Goal: Task Accomplishment & Management: Use online tool/utility

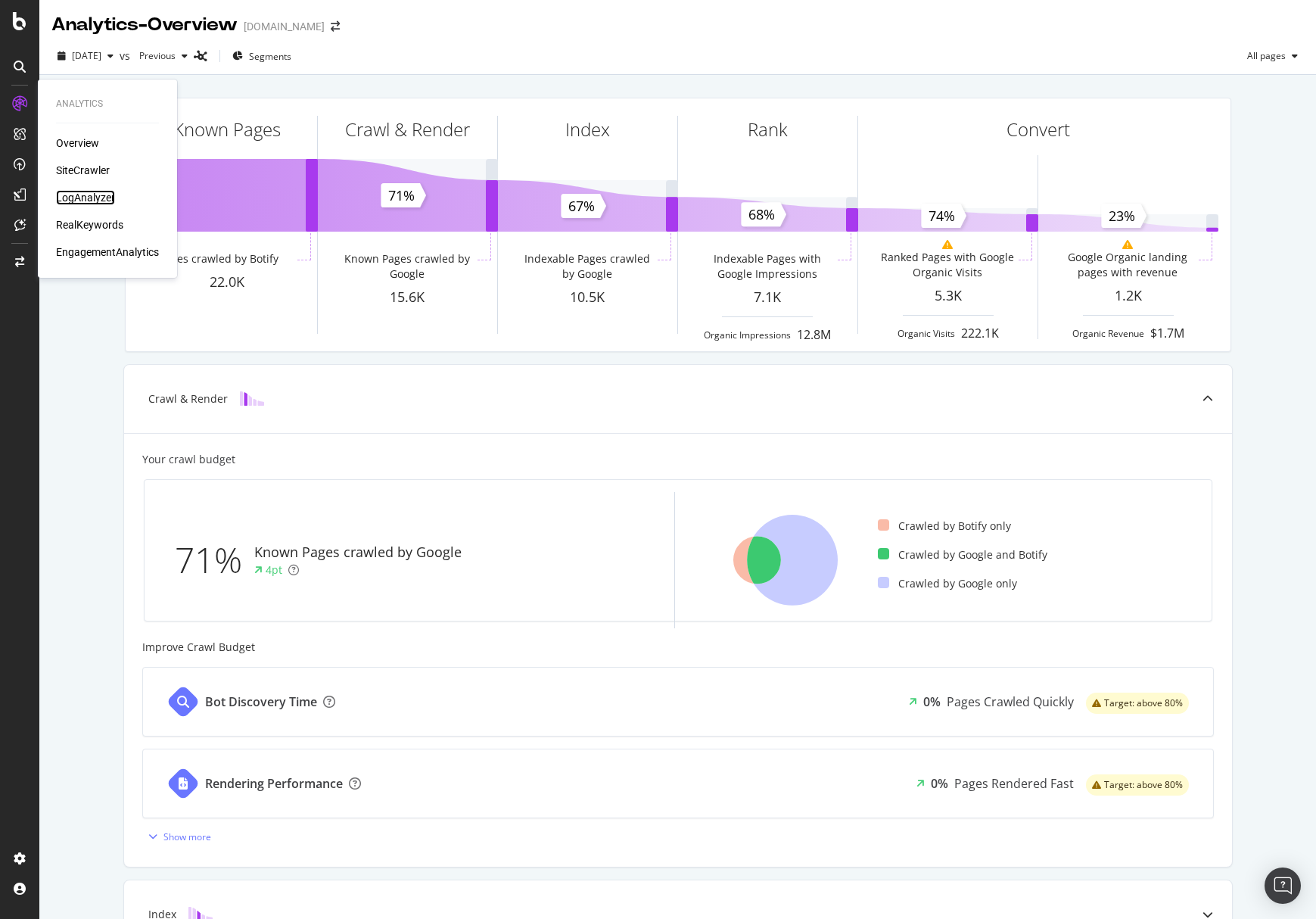
click at [89, 199] on div "LogAnalyzer" at bounding box center [85, 197] width 59 height 15
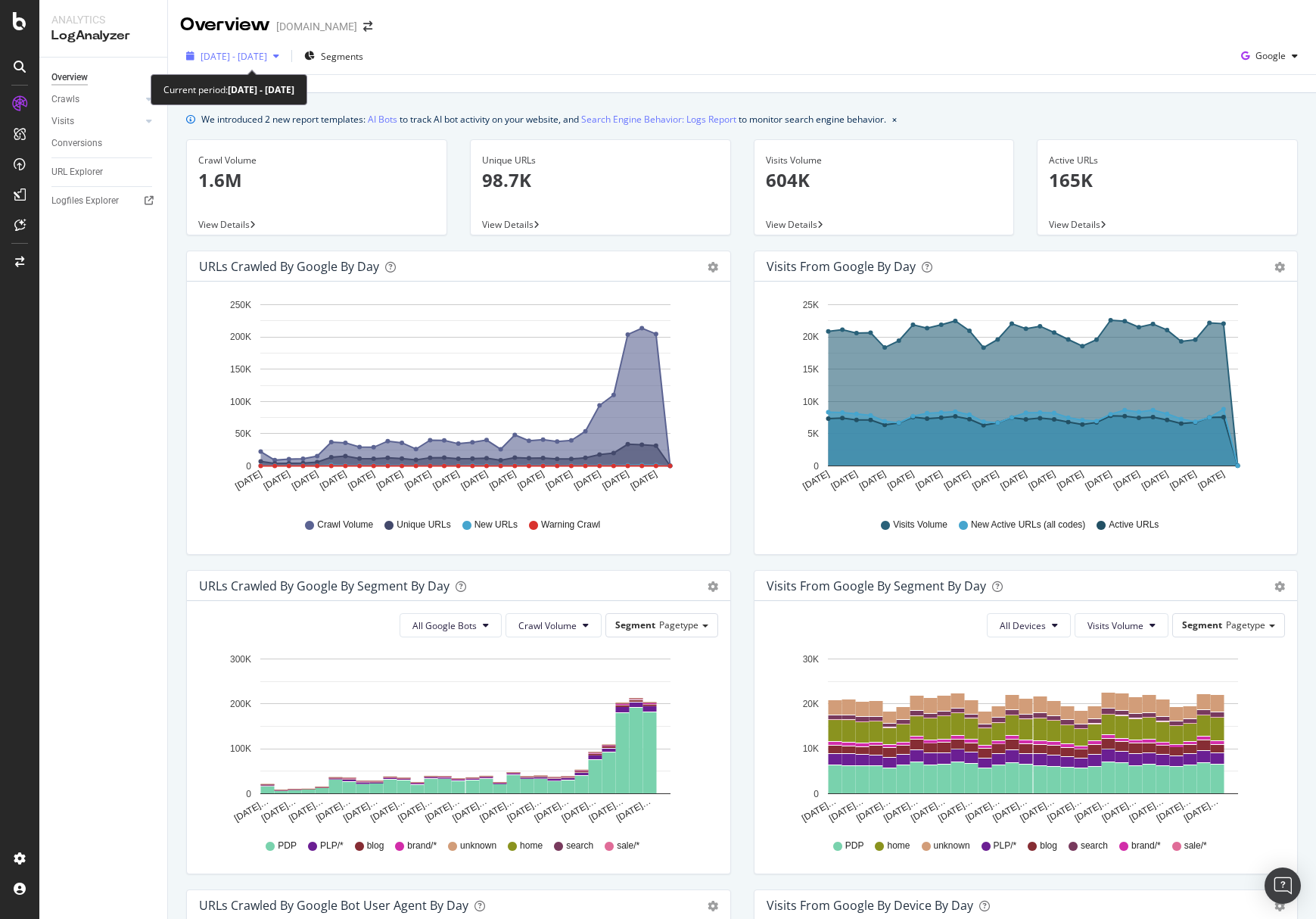
click at [236, 55] on span "[DATE] - [DATE]" at bounding box center [234, 56] width 67 height 13
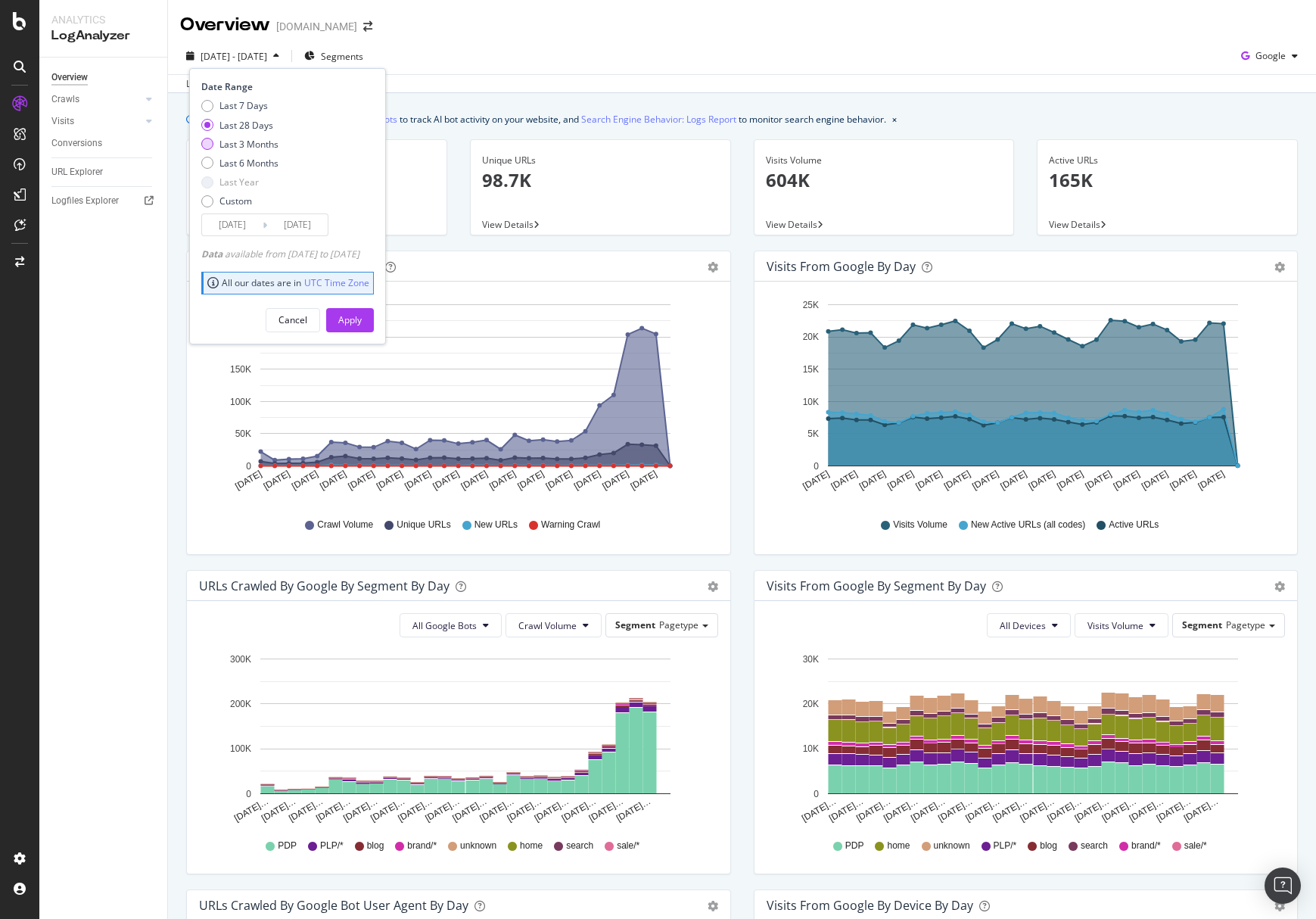
click at [254, 148] on div "Last 3 Months" at bounding box center [248, 143] width 59 height 13
type input "[DATE]"
click at [362, 317] on div "Apply" at bounding box center [349, 320] width 24 height 13
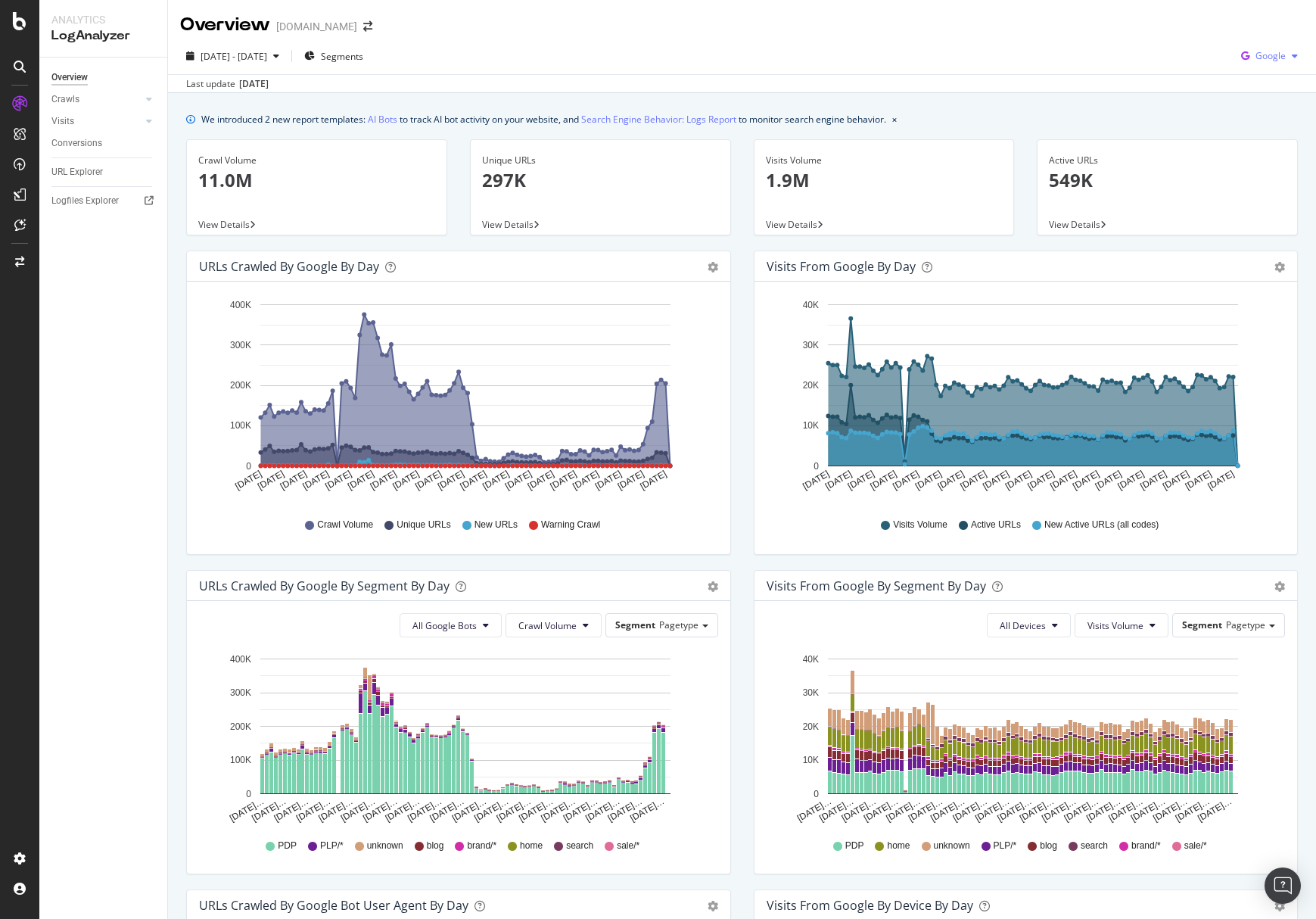
click at [1264, 57] on span "Google" at bounding box center [1270, 55] width 30 height 13
click at [1254, 115] on span "Bing" at bounding box center [1270, 114] width 56 height 13
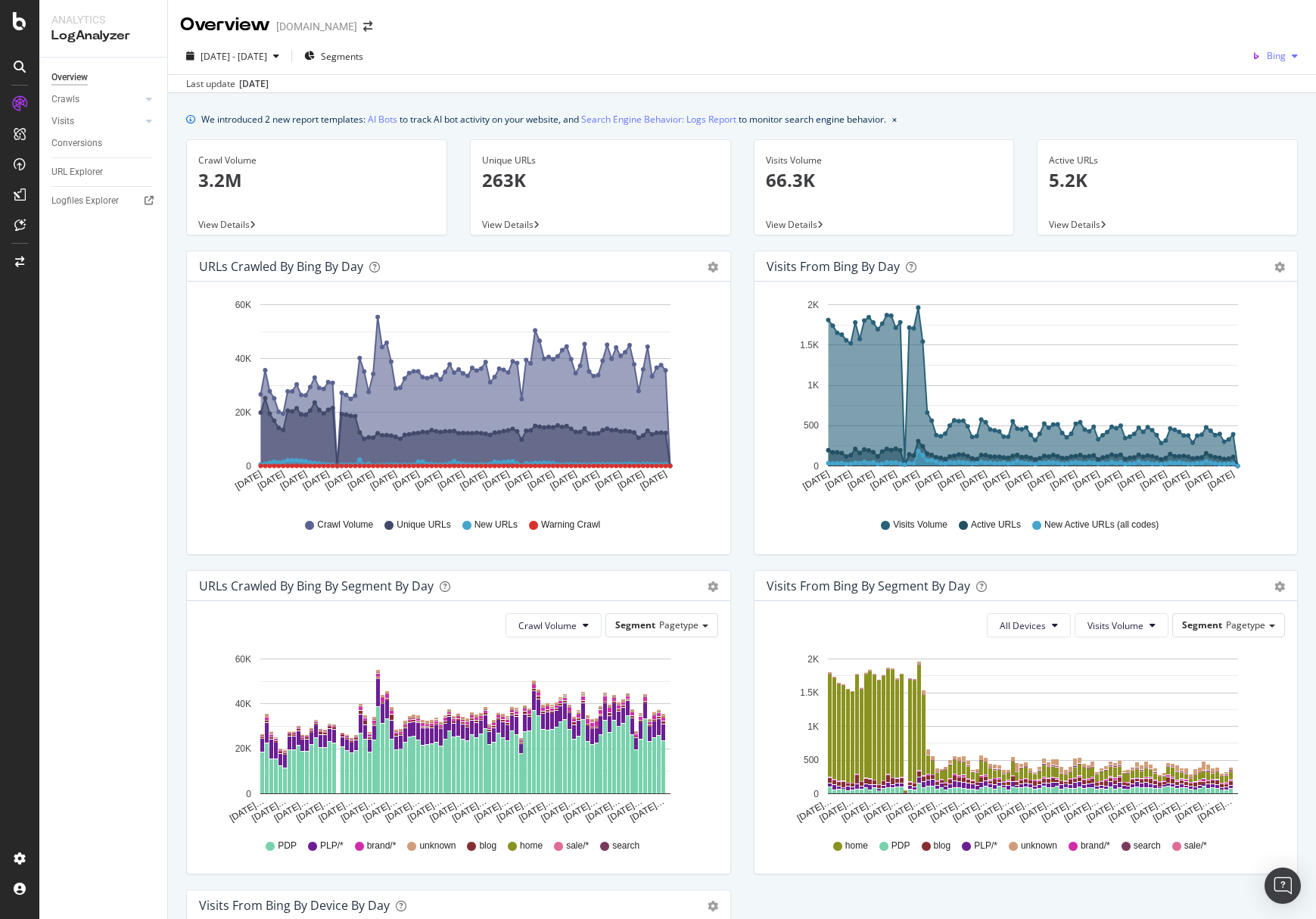
click at [1267, 55] on span "Bing" at bounding box center [1276, 55] width 18 height 13
click at [1267, 146] on span "OpenAI" at bounding box center [1271, 142] width 56 height 13
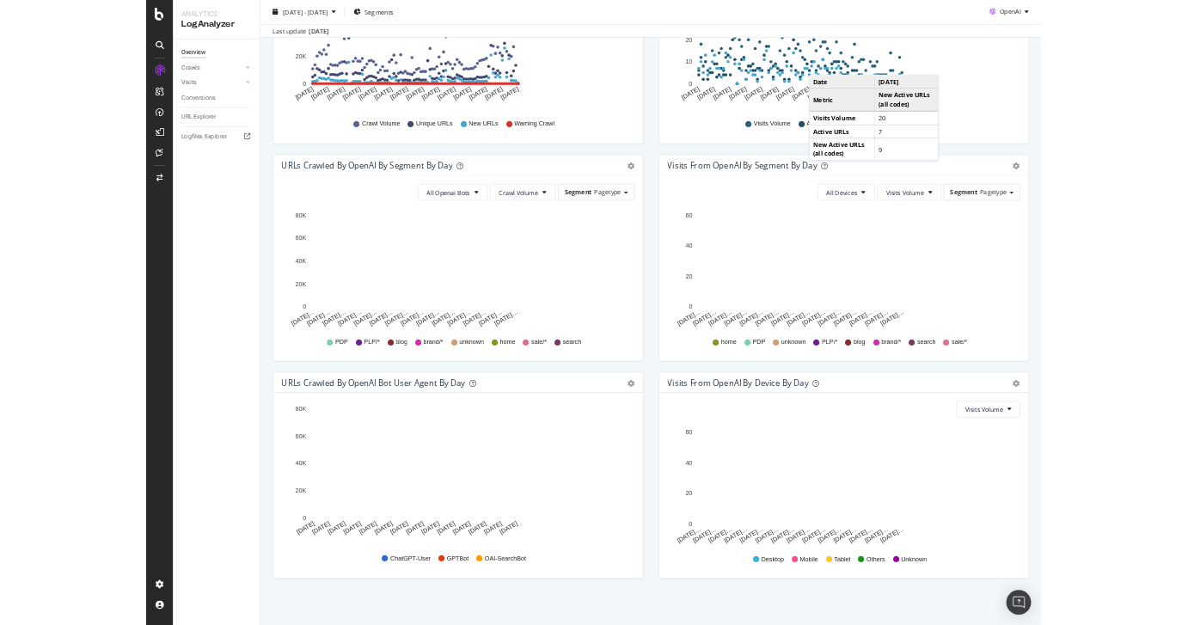
scroll to position [389, 0]
